Goal: Task Accomplishment & Management: Manage account settings

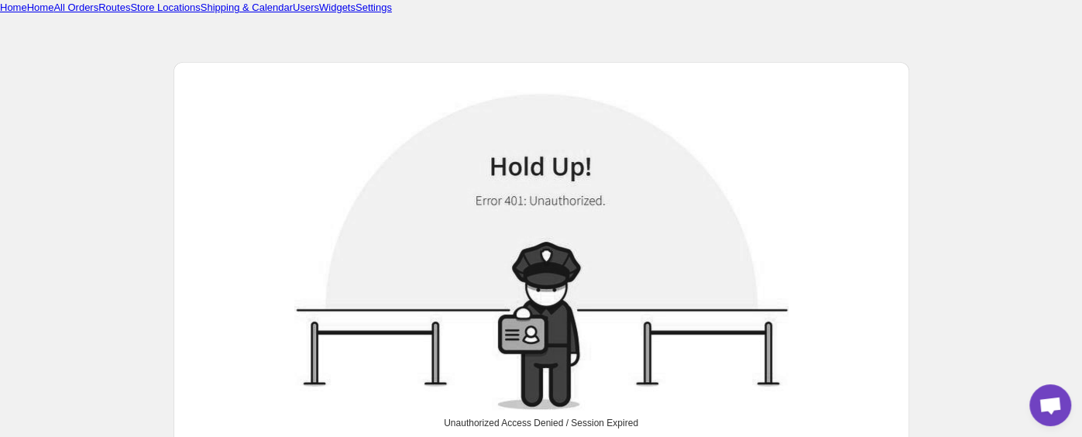
scroll to position [94, 0]
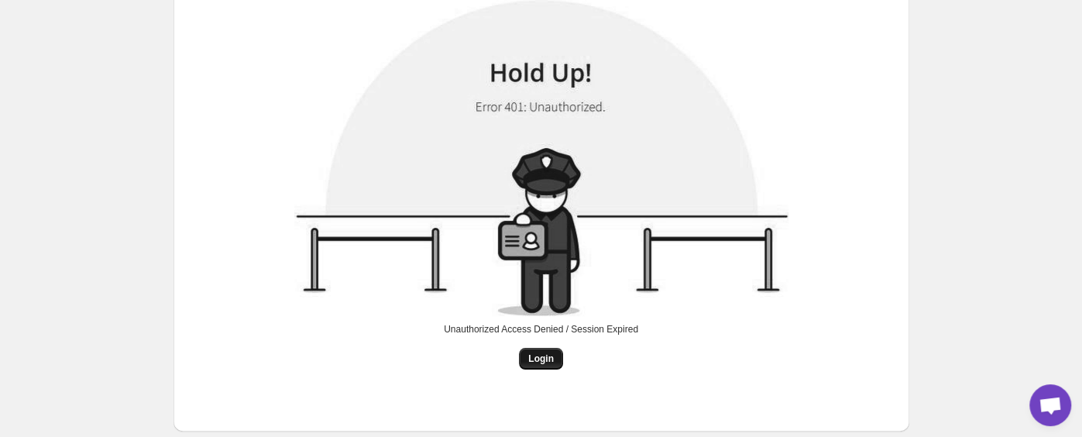
click at [540, 362] on span "Login" at bounding box center [541, 358] width 26 height 12
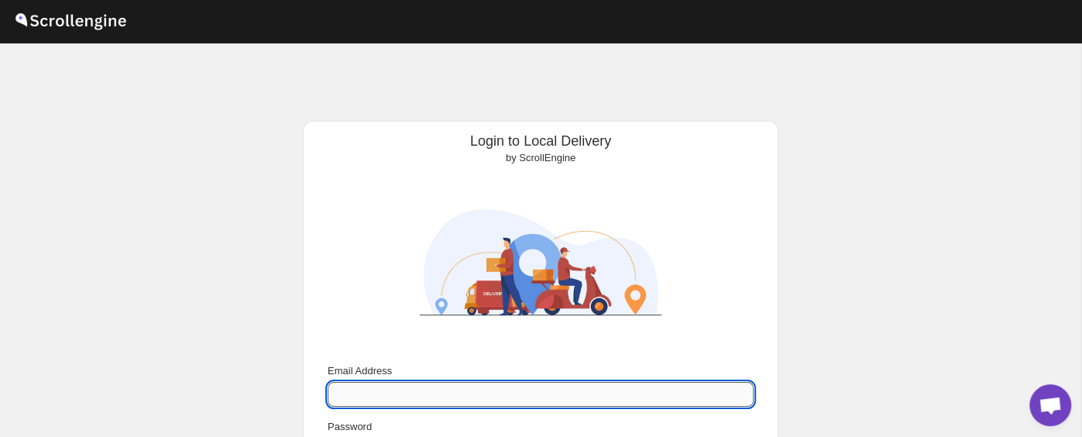
click at [482, 389] on input "Email Address" at bounding box center [541, 394] width 426 height 25
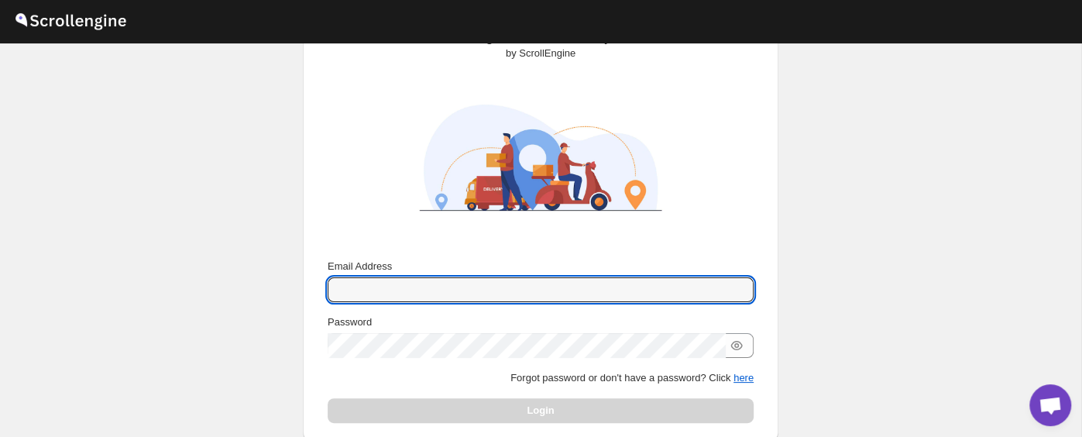
scroll to position [105, 0]
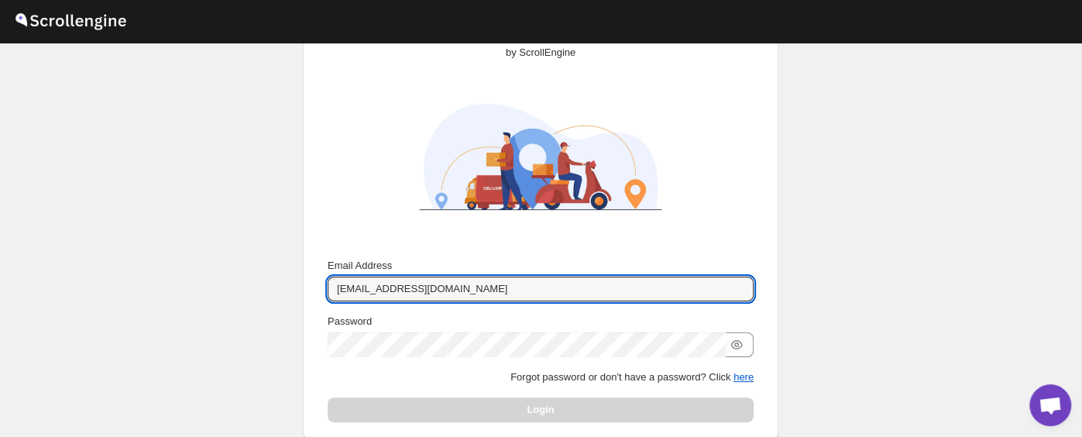
type input "[EMAIL_ADDRESS][DOMAIN_NAME]"
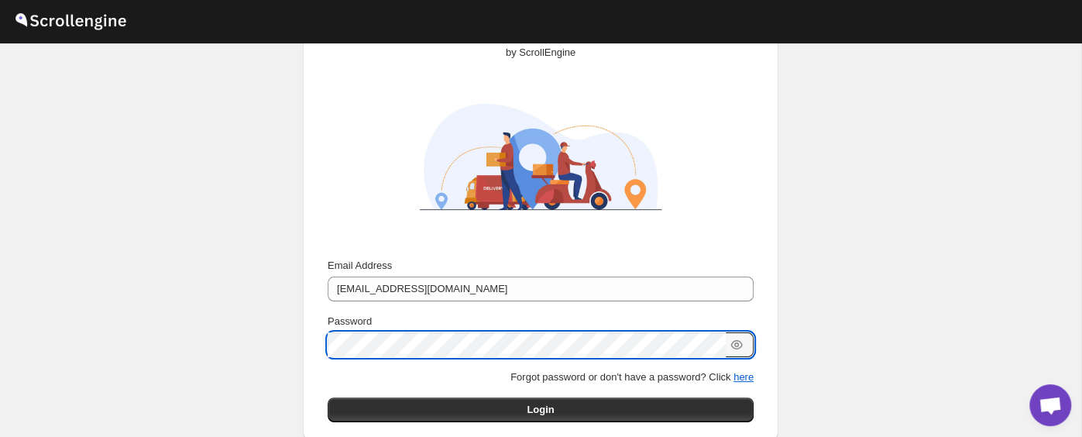
click at [328, 15] on button "Submit" at bounding box center [350, 23] width 44 height 16
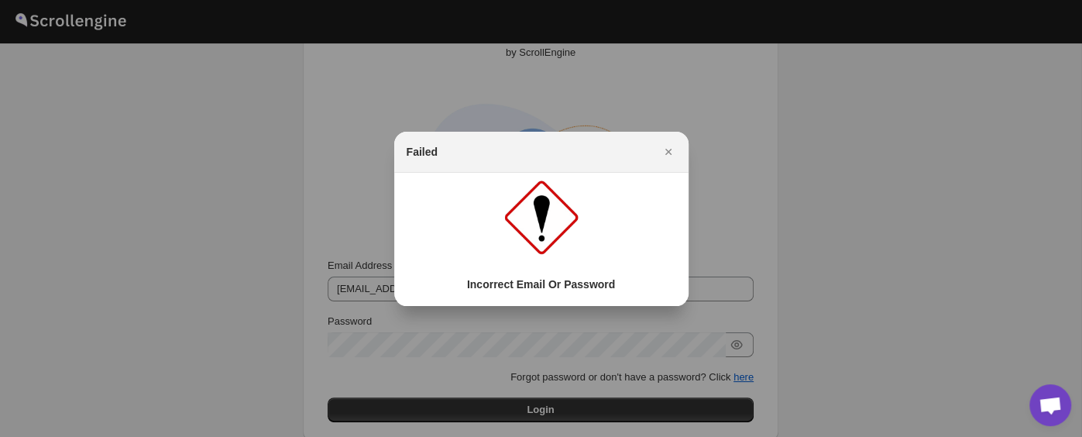
click at [503, 342] on div at bounding box center [541, 218] width 1082 height 437
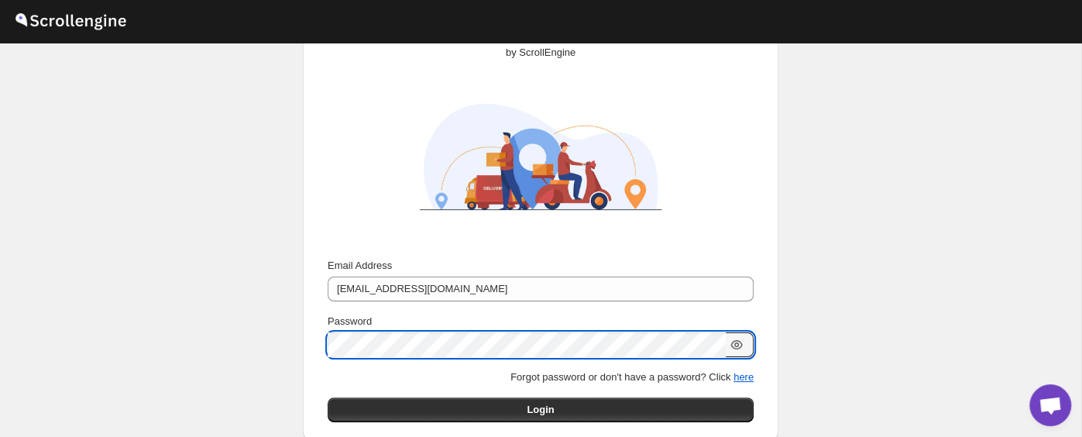
click at [735, 342] on icon "button" at bounding box center [736, 344] width 5 height 5
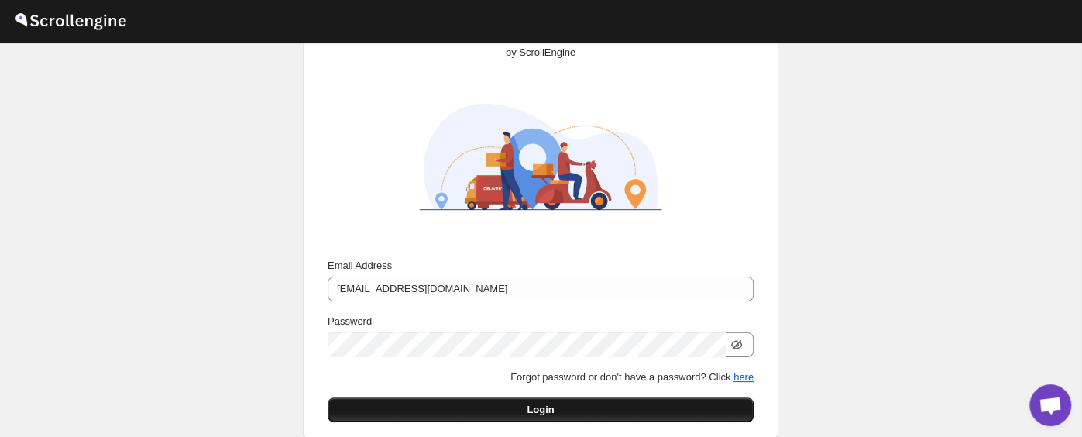
click at [545, 408] on span "Login" at bounding box center [540, 409] width 27 height 15
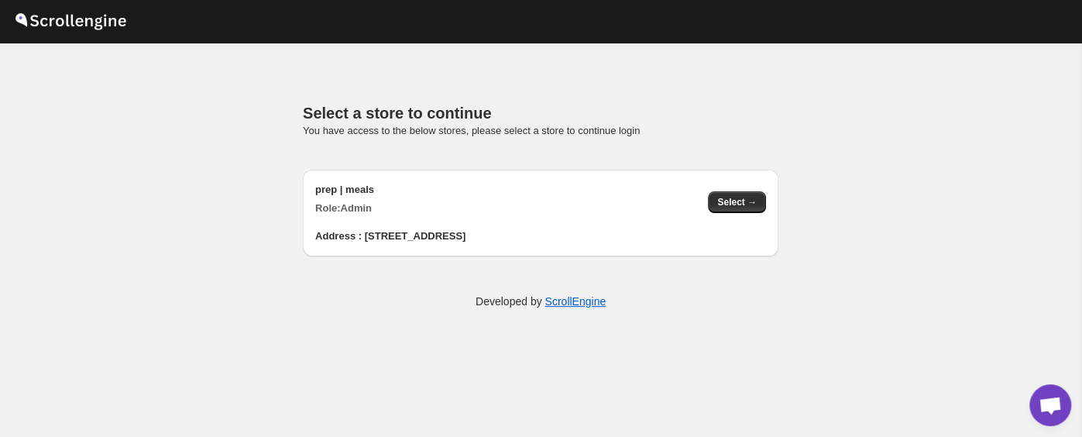
scroll to position [15, 0]
click at [731, 201] on span "Select →" at bounding box center [736, 203] width 39 height 12
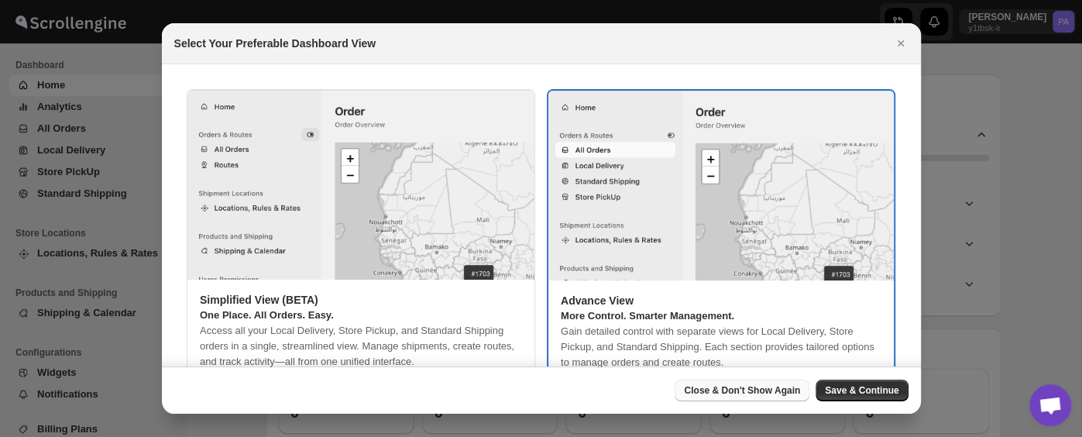
click at [757, 389] on span "Close & Don't Show Again" at bounding box center [742, 390] width 116 height 12
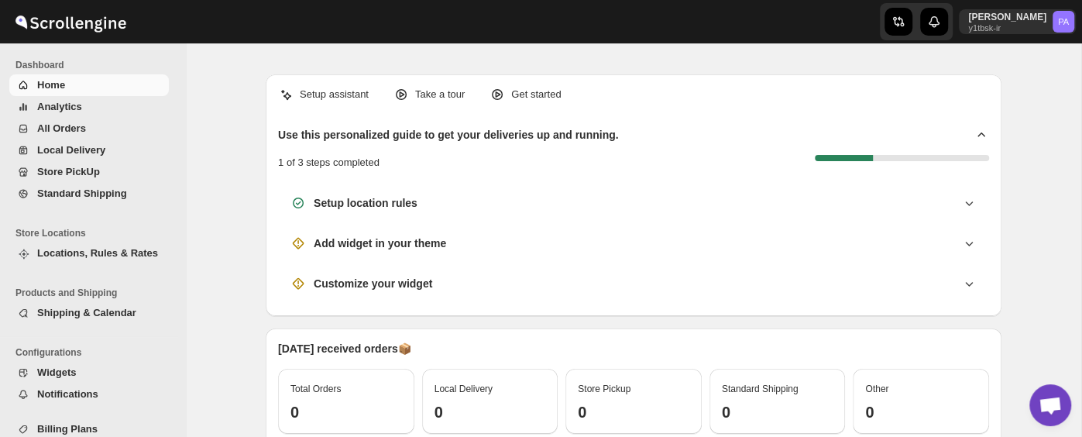
click at [69, 318] on span "Shipping & Calendar" at bounding box center [101, 312] width 129 height 15
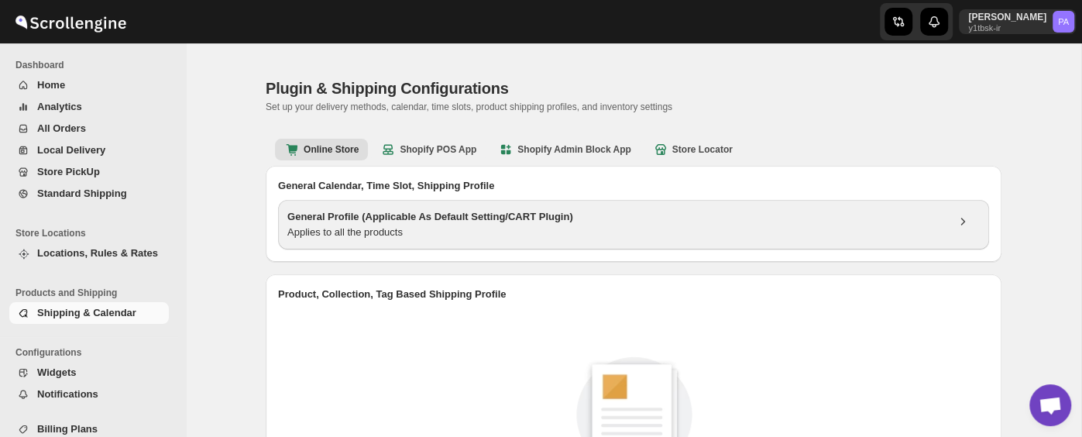
scroll to position [5, 0]
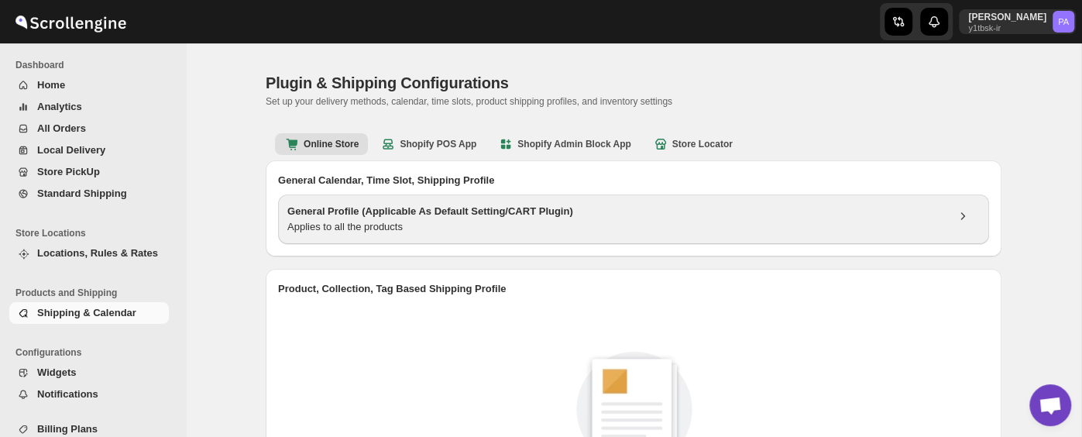
click at [543, 226] on div "Applies to all the products" at bounding box center [616, 226] width 658 height 15
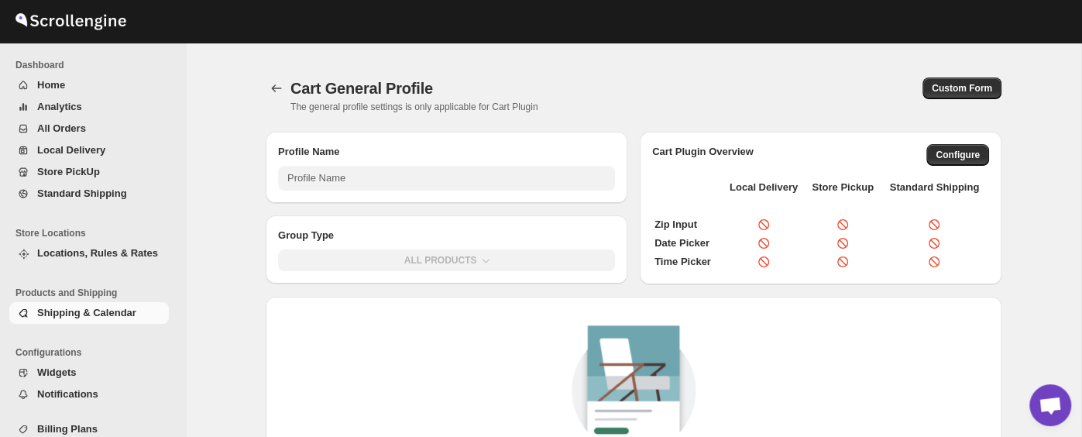
type input "General Profile (Applicable As Default Setting/CART Plugin)"
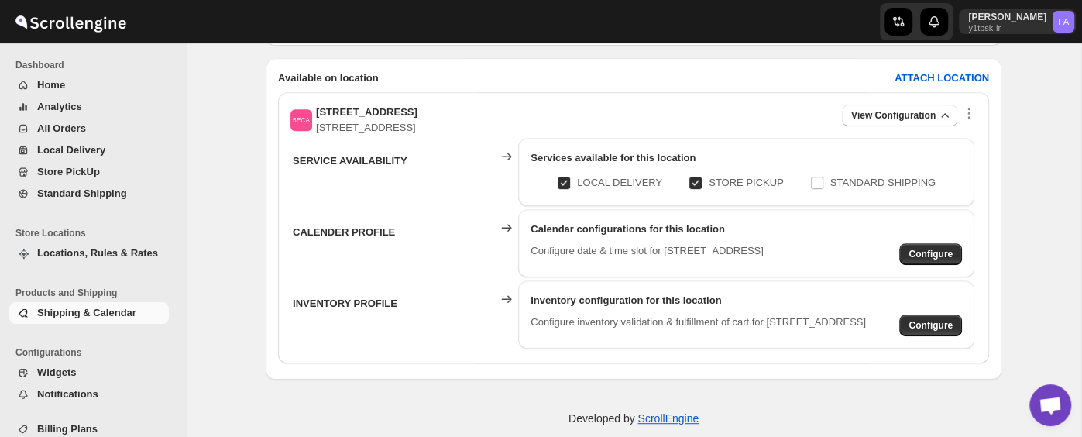
scroll to position [533, 0]
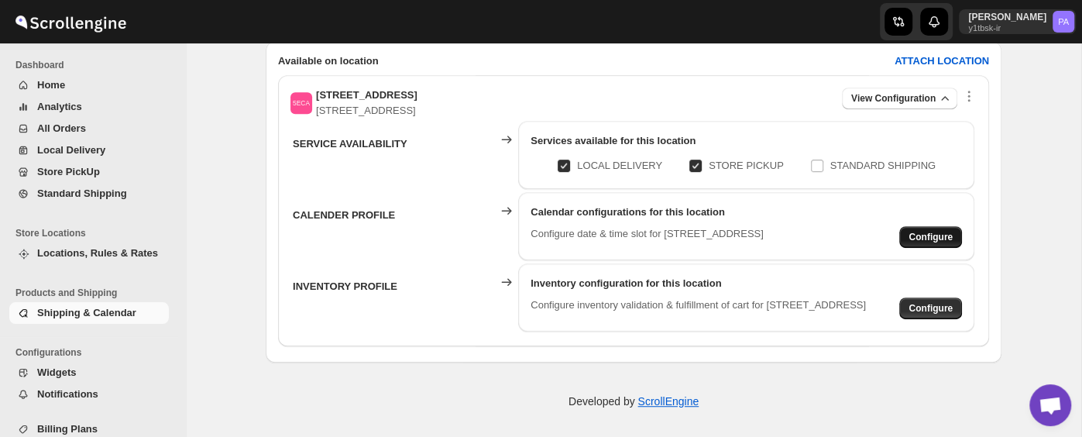
click at [940, 232] on span "Configure" at bounding box center [930, 237] width 44 height 12
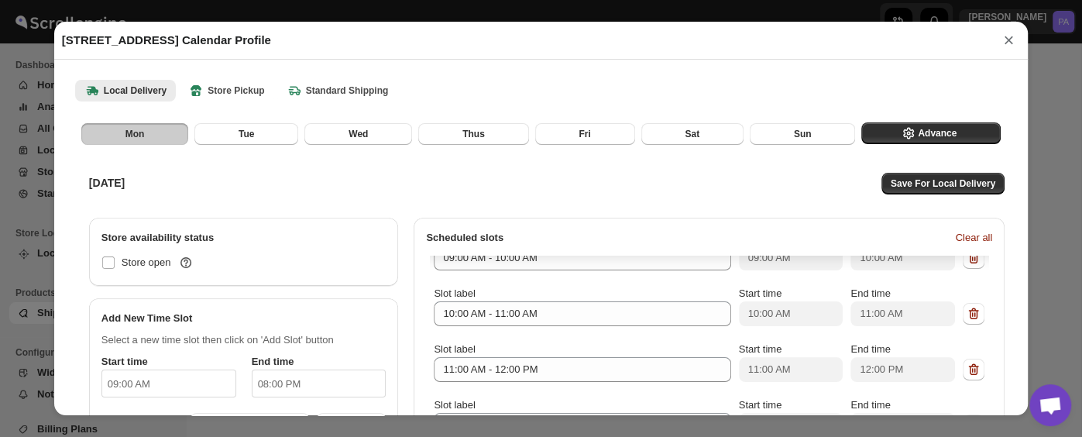
scroll to position [34, 0]
click at [814, 136] on button "Sun" at bounding box center [802, 134] width 105 height 22
checkbox input "true"
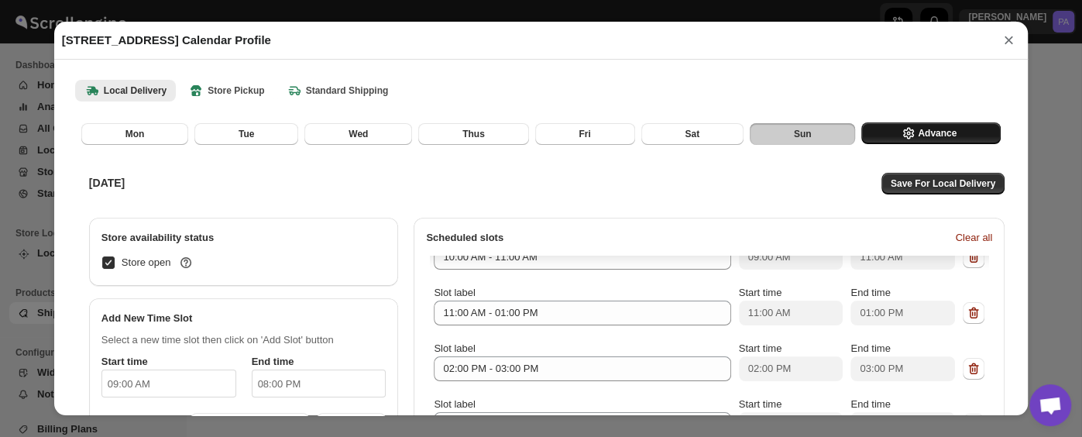
click at [925, 129] on span "Advance" at bounding box center [937, 133] width 39 height 12
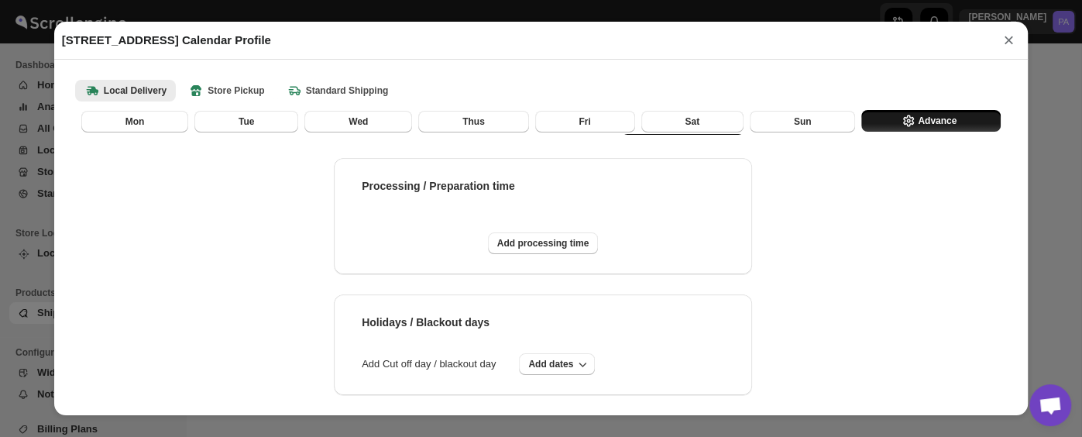
scroll to position [67, 0]
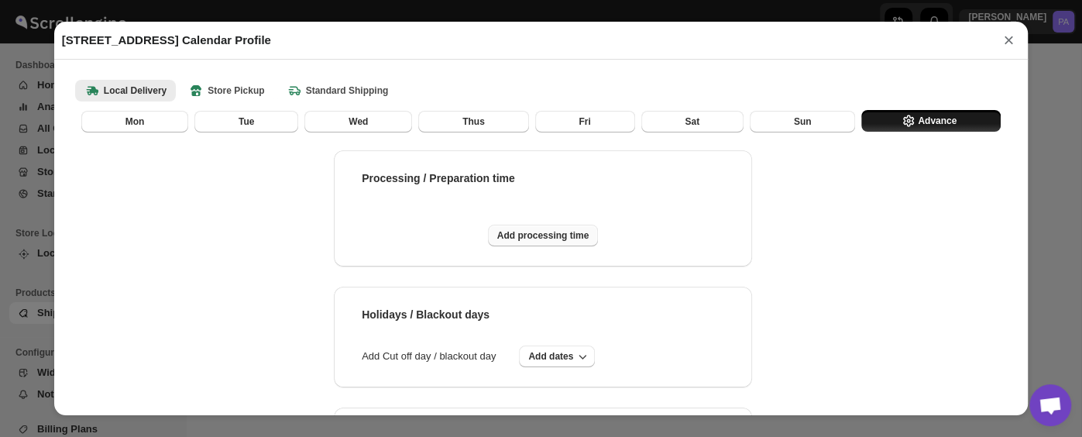
click at [558, 234] on span "Add processing time" at bounding box center [543, 235] width 92 height 12
select select "DAY"
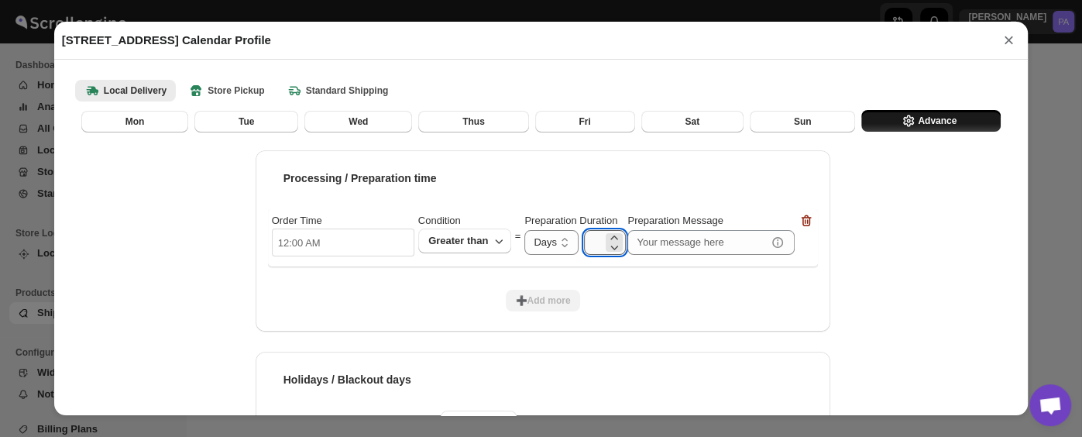
click at [594, 238] on input "number" at bounding box center [593, 242] width 19 height 25
click at [614, 238] on icon at bounding box center [613, 237] width 15 height 15
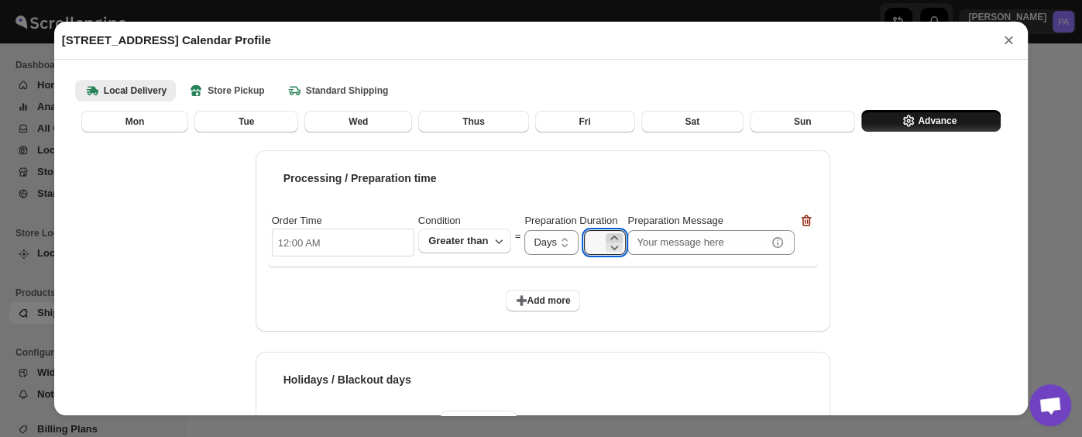
scroll to position [0, 5]
type input "09"
